Goal: Obtain resource: Download file/media

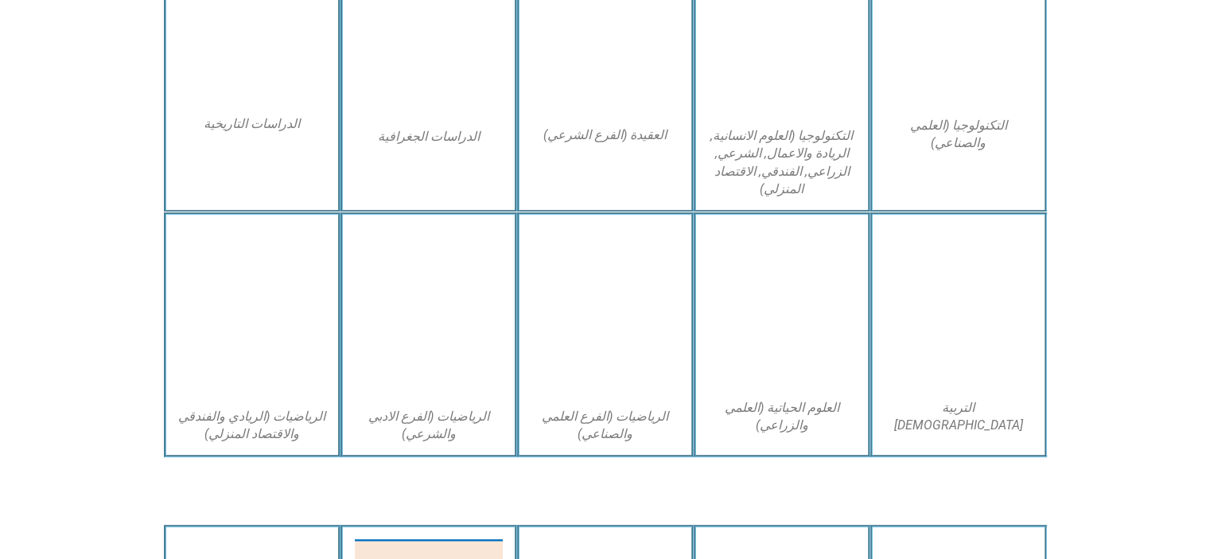
scroll to position [875, 0]
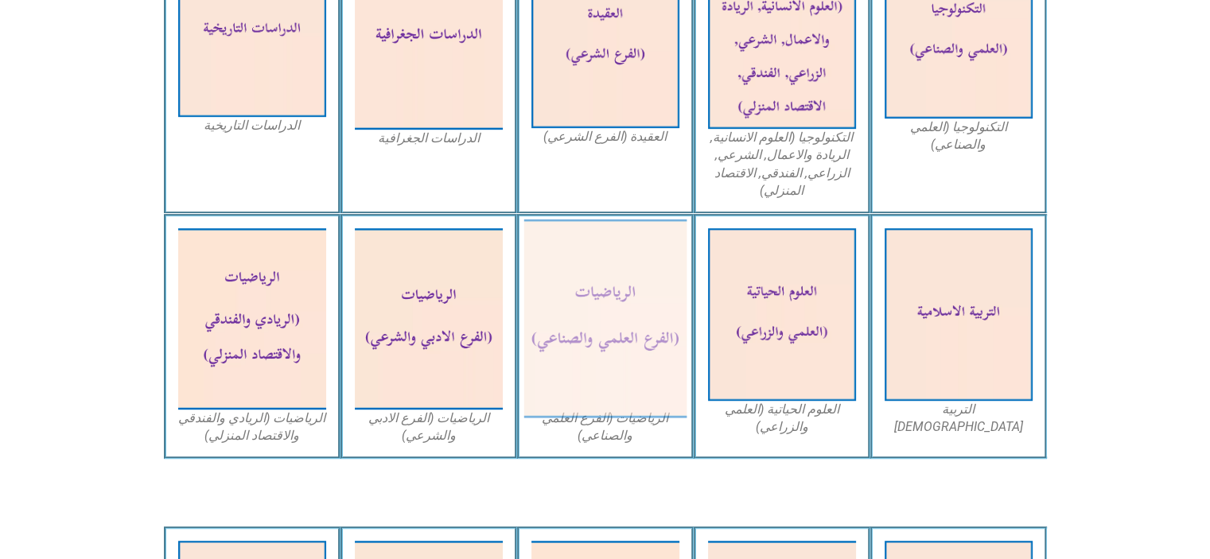
click at [652, 335] on img at bounding box center [604, 318] width 163 height 199
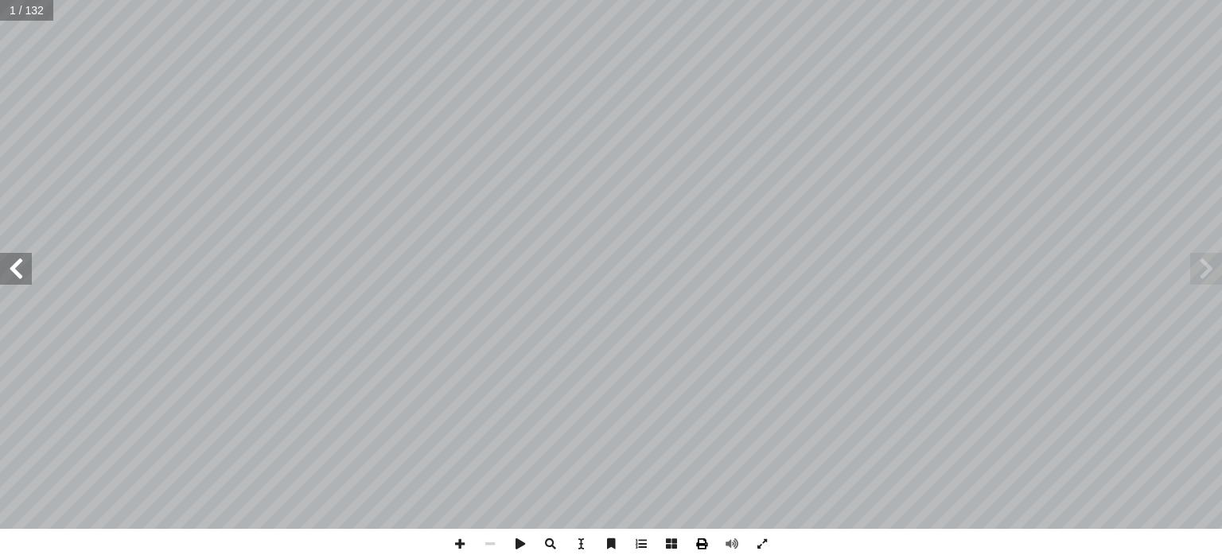
click at [703, 538] on span at bounding box center [701, 544] width 30 height 30
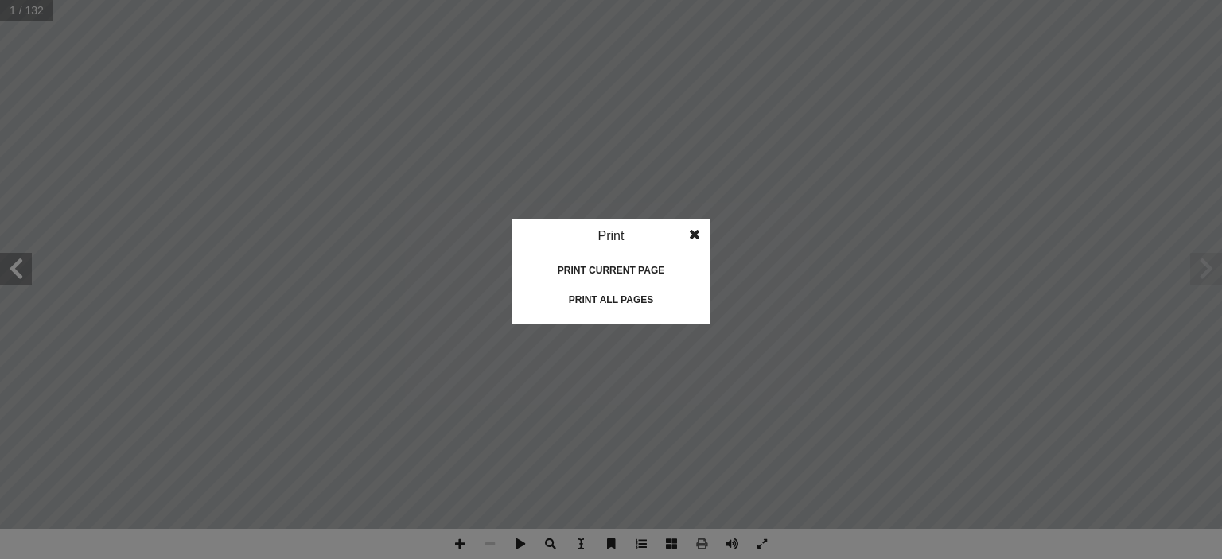
click at [611, 295] on div "Print all pages" at bounding box center [610, 299] width 159 height 25
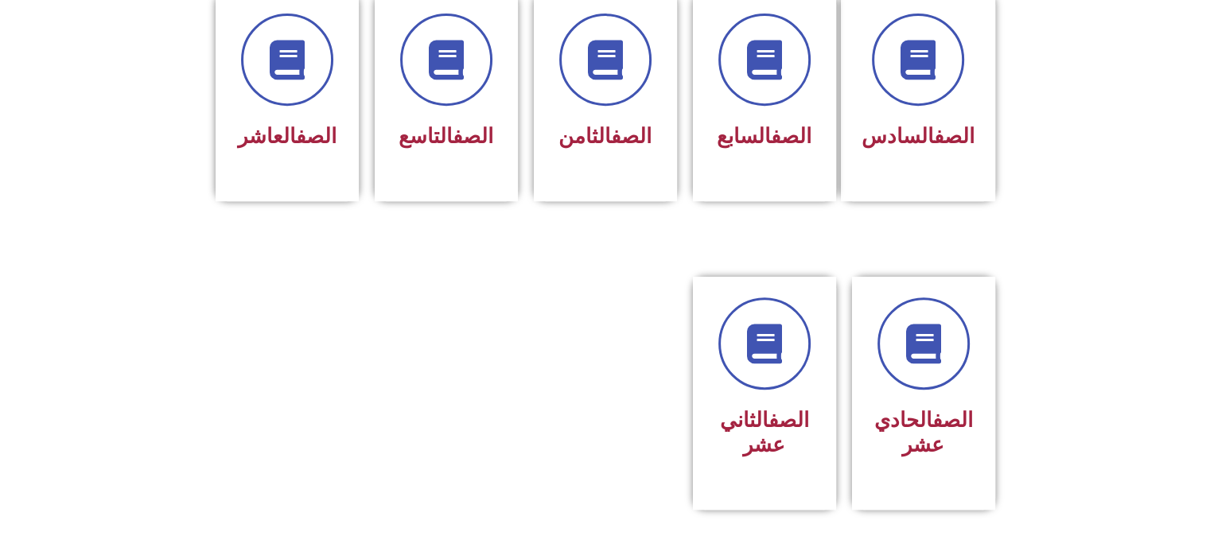
scroll to position [477, 0]
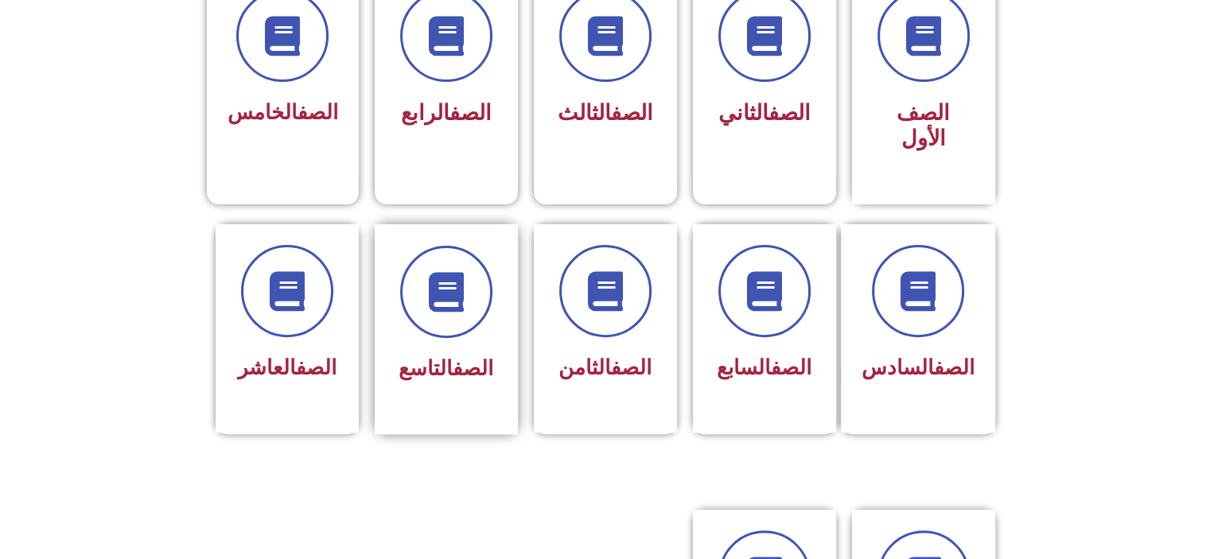
click at [453, 356] on link "الصف" at bounding box center [473, 368] width 41 height 24
click at [445, 279] on icon at bounding box center [446, 292] width 44 height 44
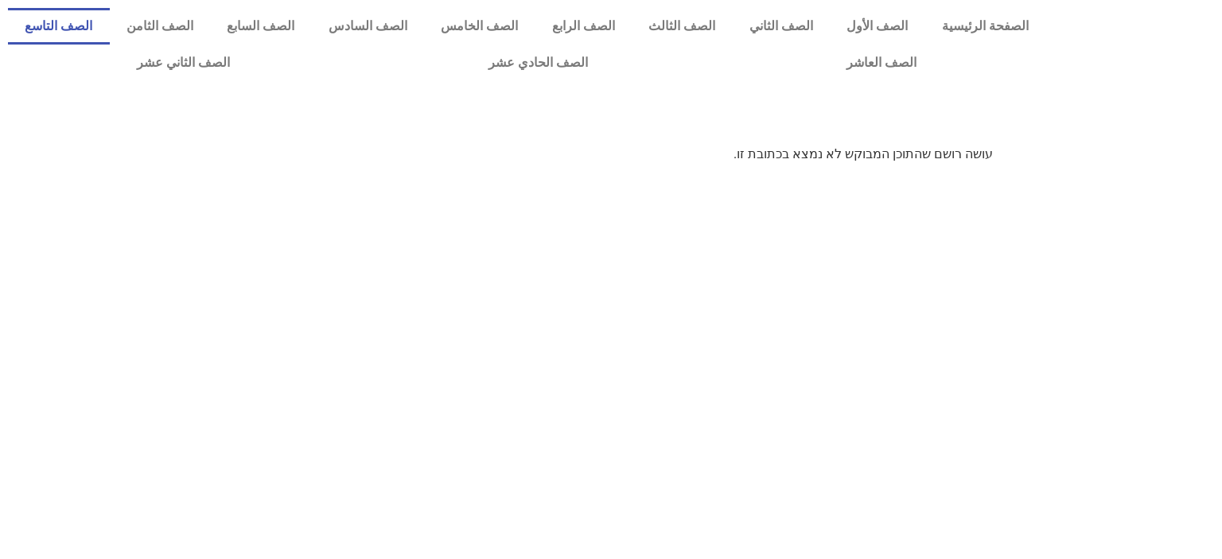
click at [110, 24] on link "الصف التاسع" at bounding box center [59, 26] width 102 height 37
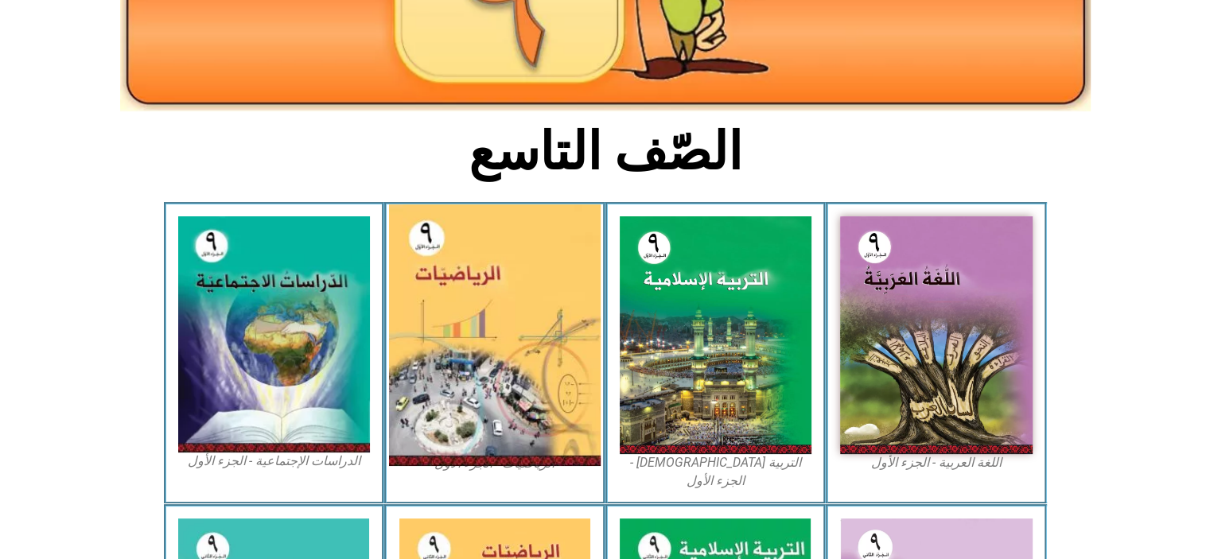
scroll to position [318, 0]
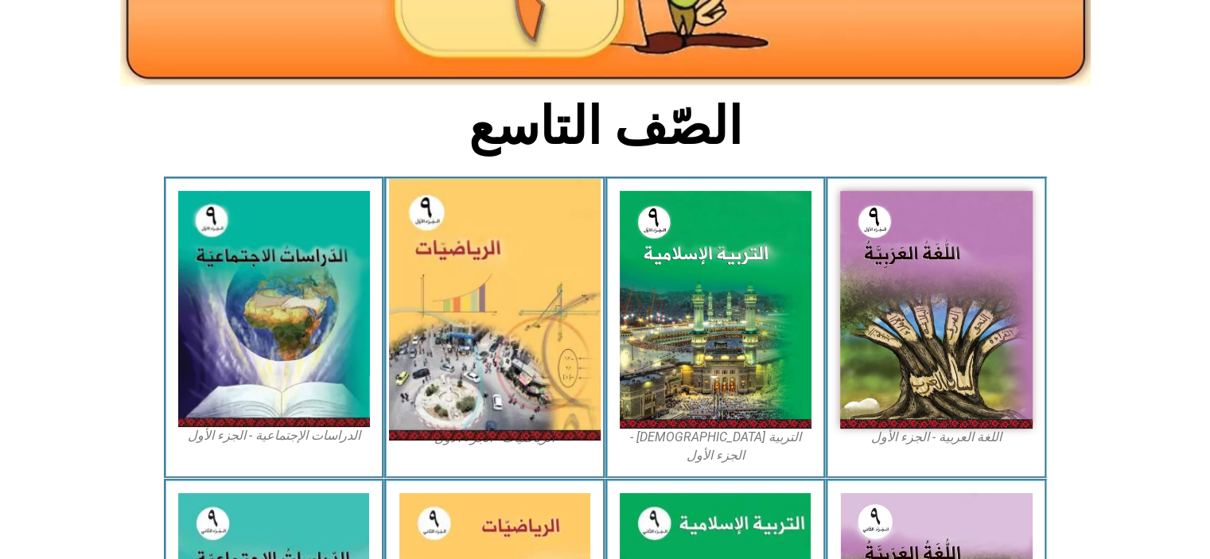
click at [488, 252] on img at bounding box center [495, 310] width 212 height 262
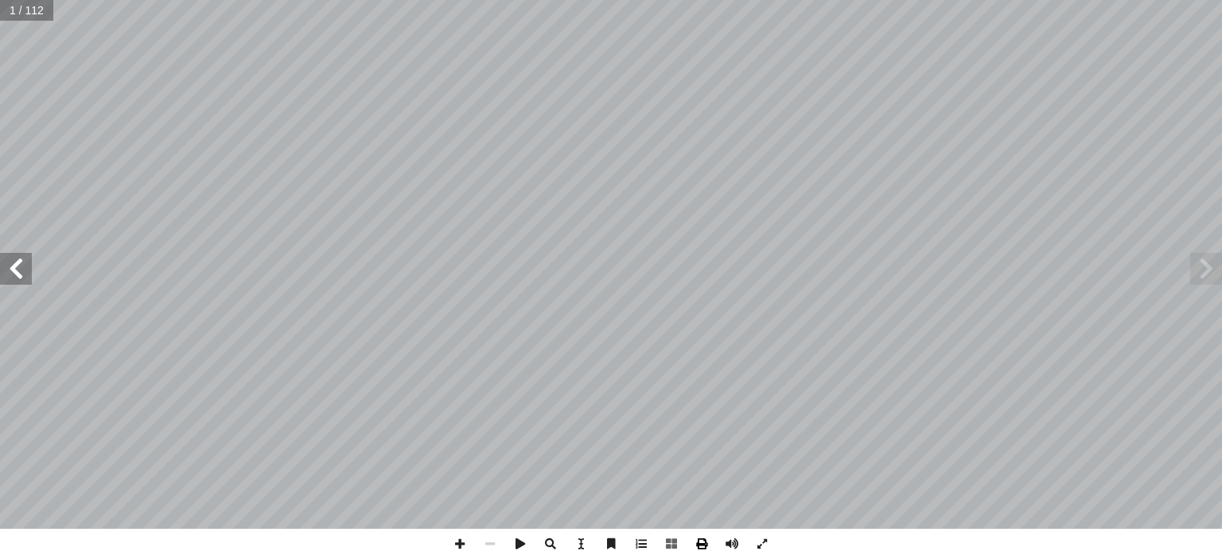
click at [701, 542] on span at bounding box center [701, 544] width 30 height 30
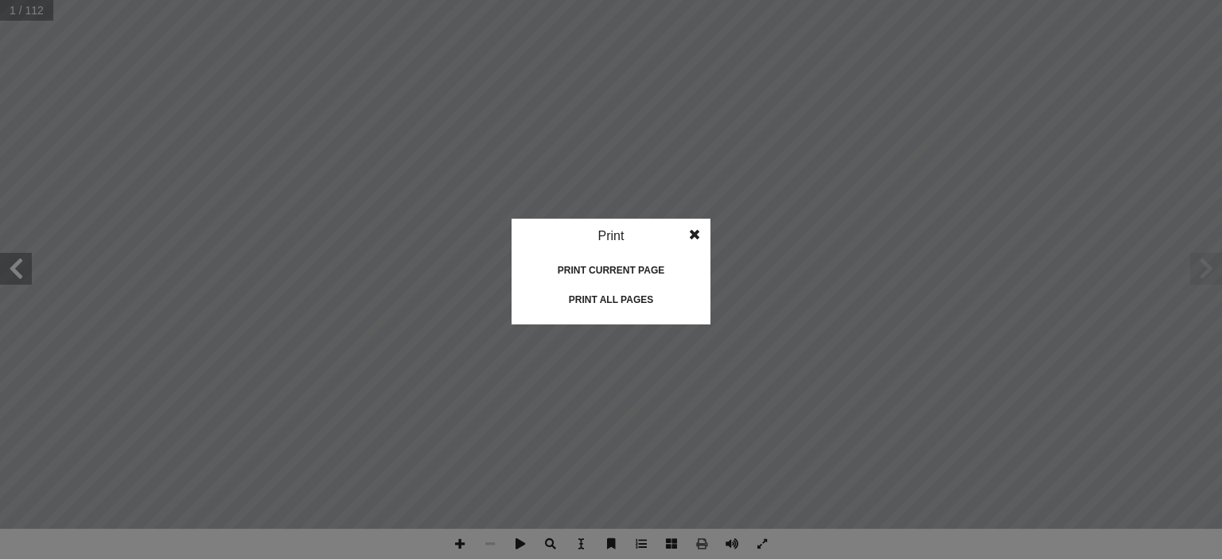
click at [624, 298] on div "Print all pages" at bounding box center [610, 299] width 159 height 25
click at [694, 229] on span at bounding box center [694, 235] width 29 height 32
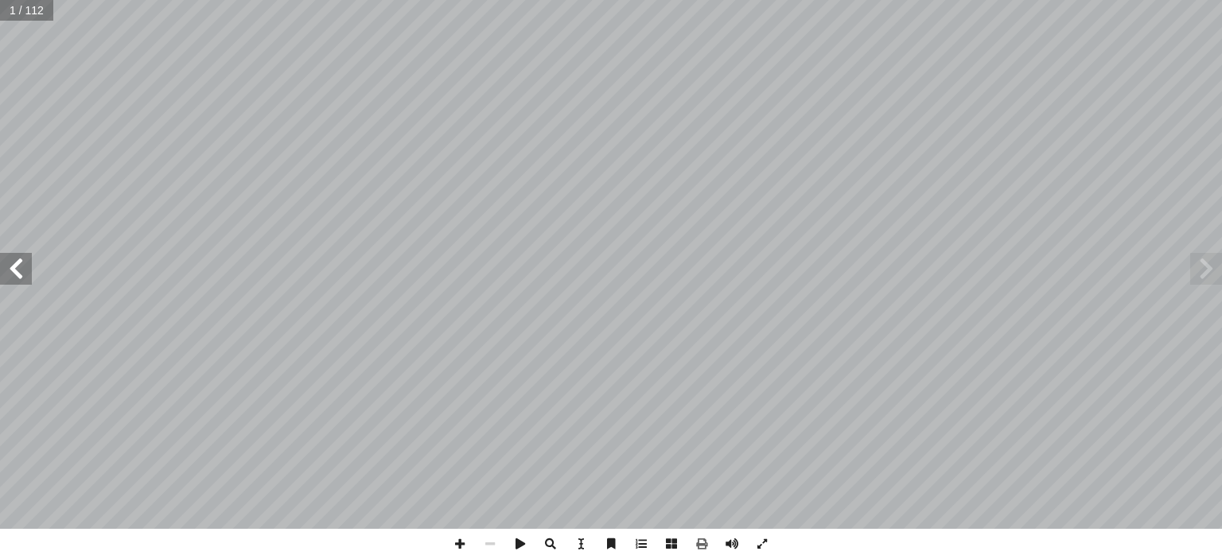
click at [16, 273] on span at bounding box center [16, 269] width 32 height 32
